Goal: Task Accomplishment & Management: Use online tool/utility

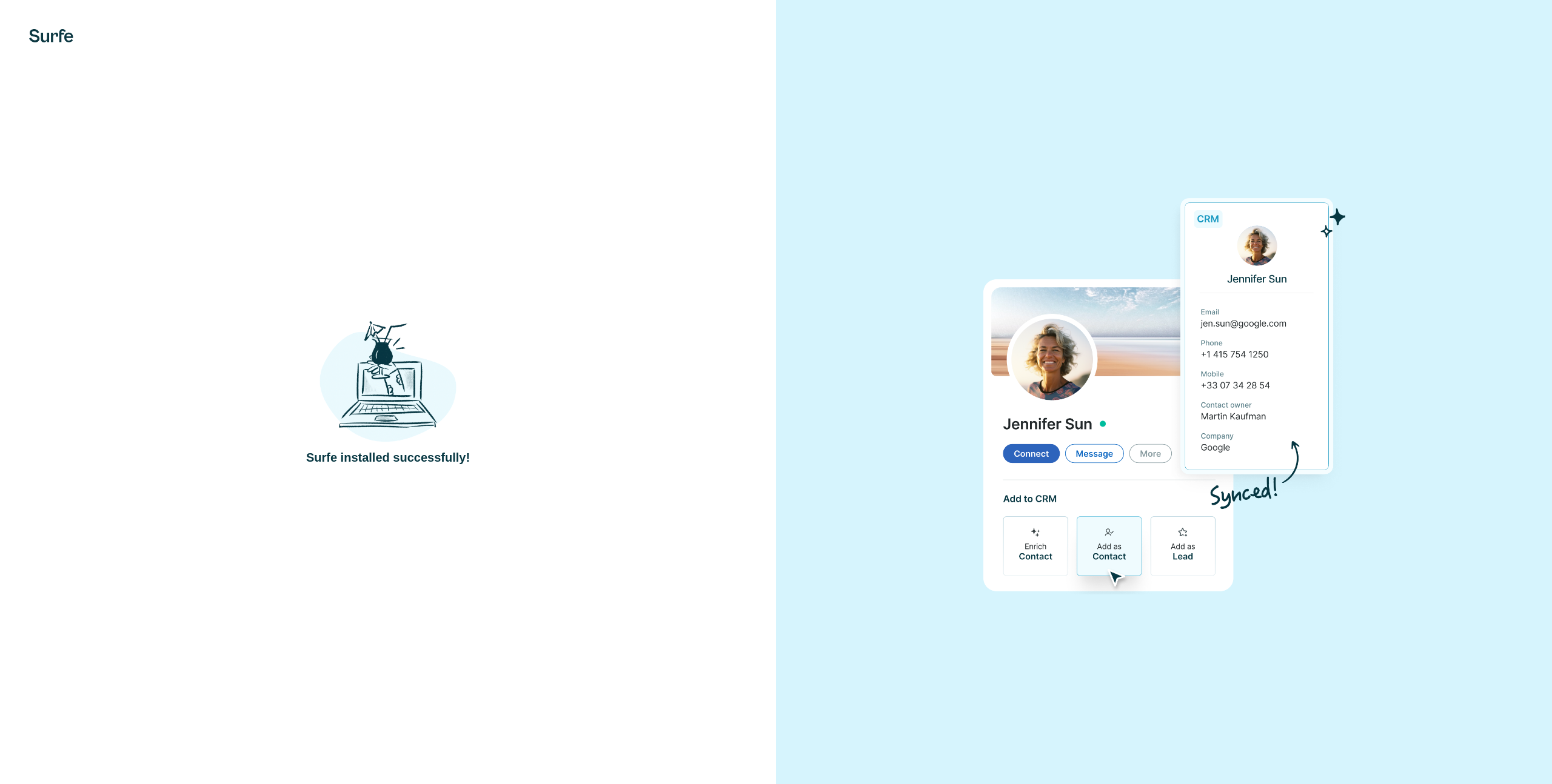
click at [1441, 17] on div at bounding box center [1164, 392] width 776 height 784
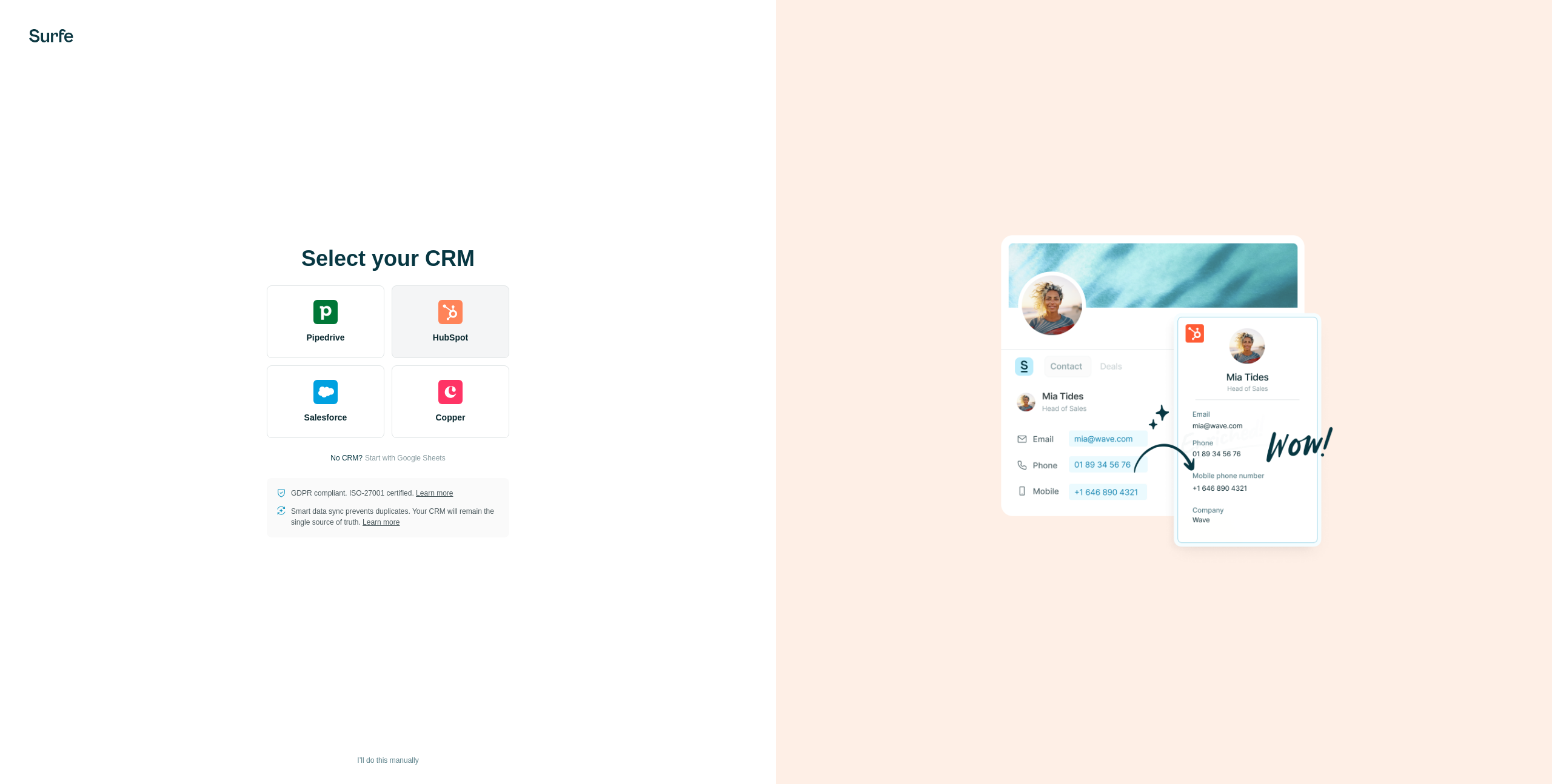
click at [466, 338] on span "HubSpot" at bounding box center [450, 338] width 35 height 12
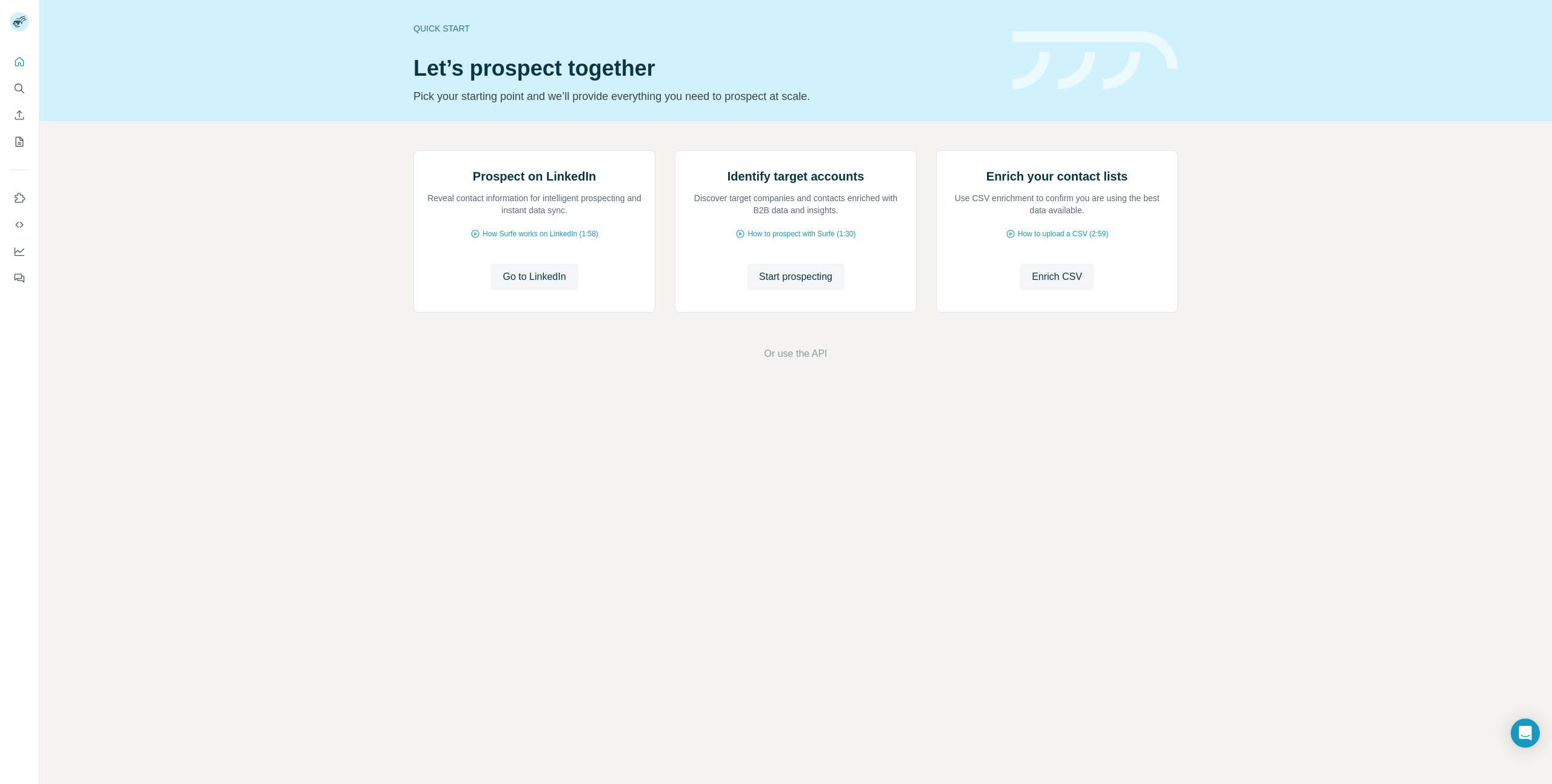
click at [306, 248] on div "Prospect on LinkedIn Reveal contact information for intelligent prospecting and…" at bounding box center [796, 256] width 1513 height 269
click at [546, 285] on span "Go to LinkedIn" at bounding box center [534, 276] width 63 height 14
